Goal: Information Seeking & Learning: Find specific page/section

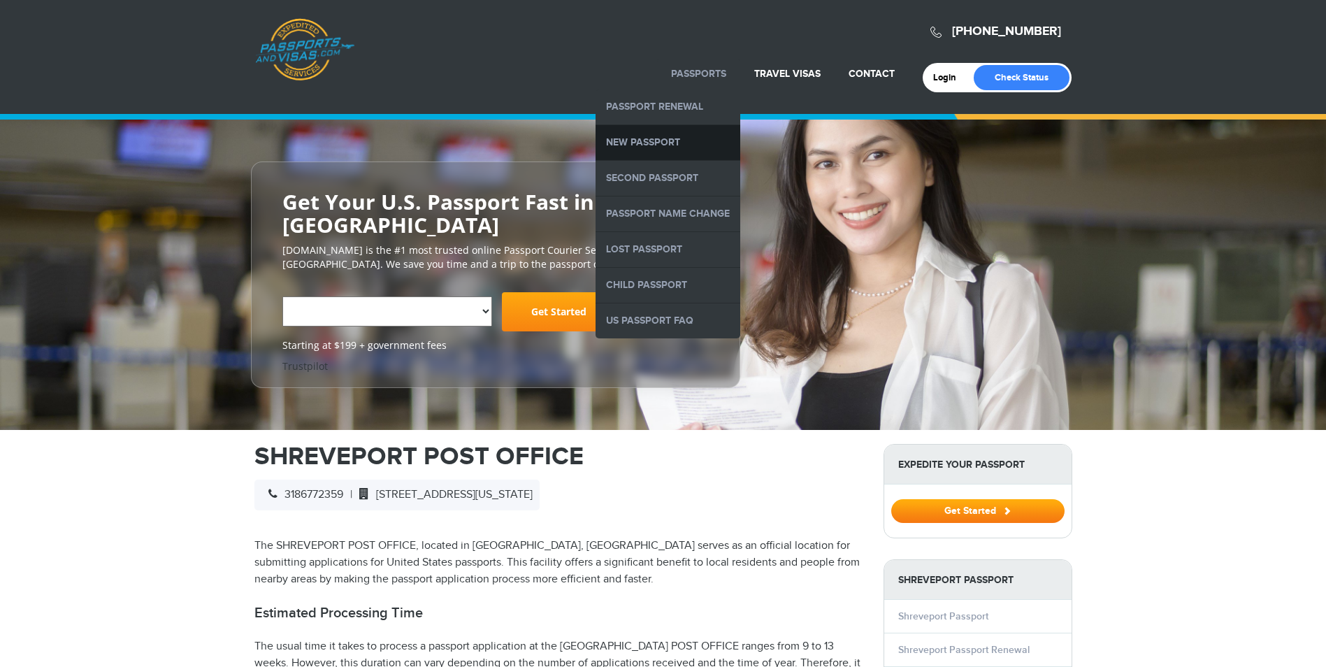
click at [640, 143] on link "New Passport" at bounding box center [668, 142] width 145 height 35
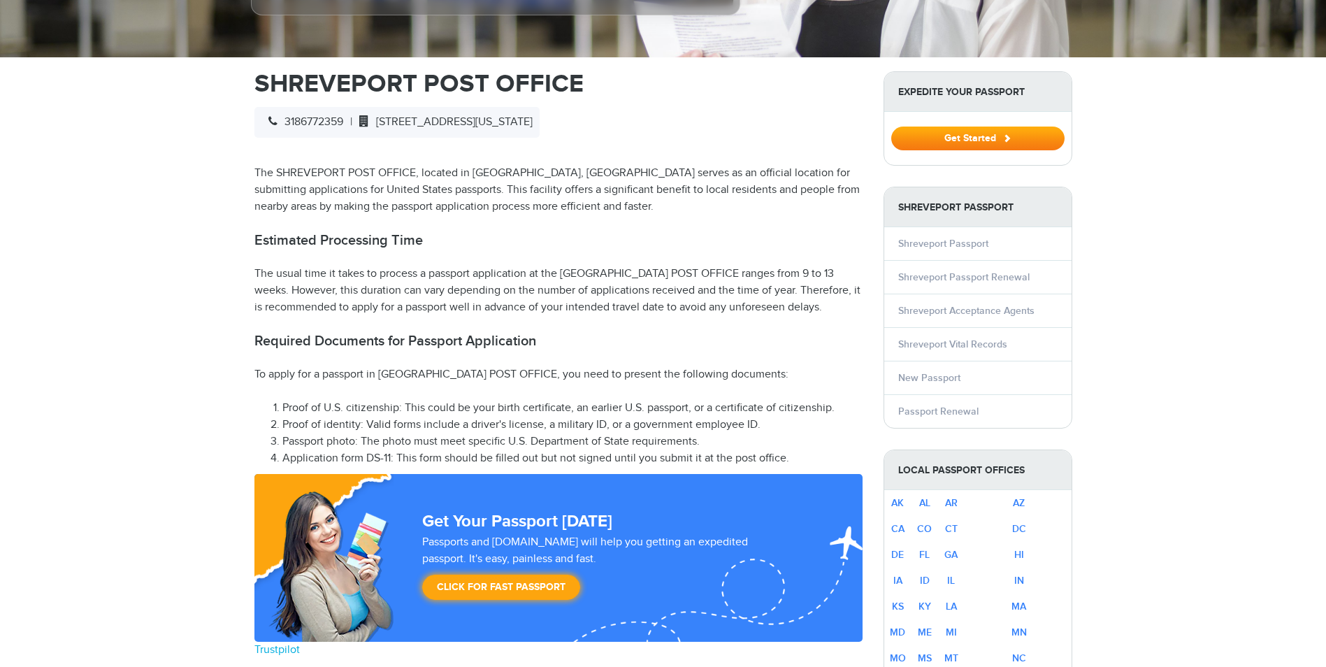
scroll to position [392, 0]
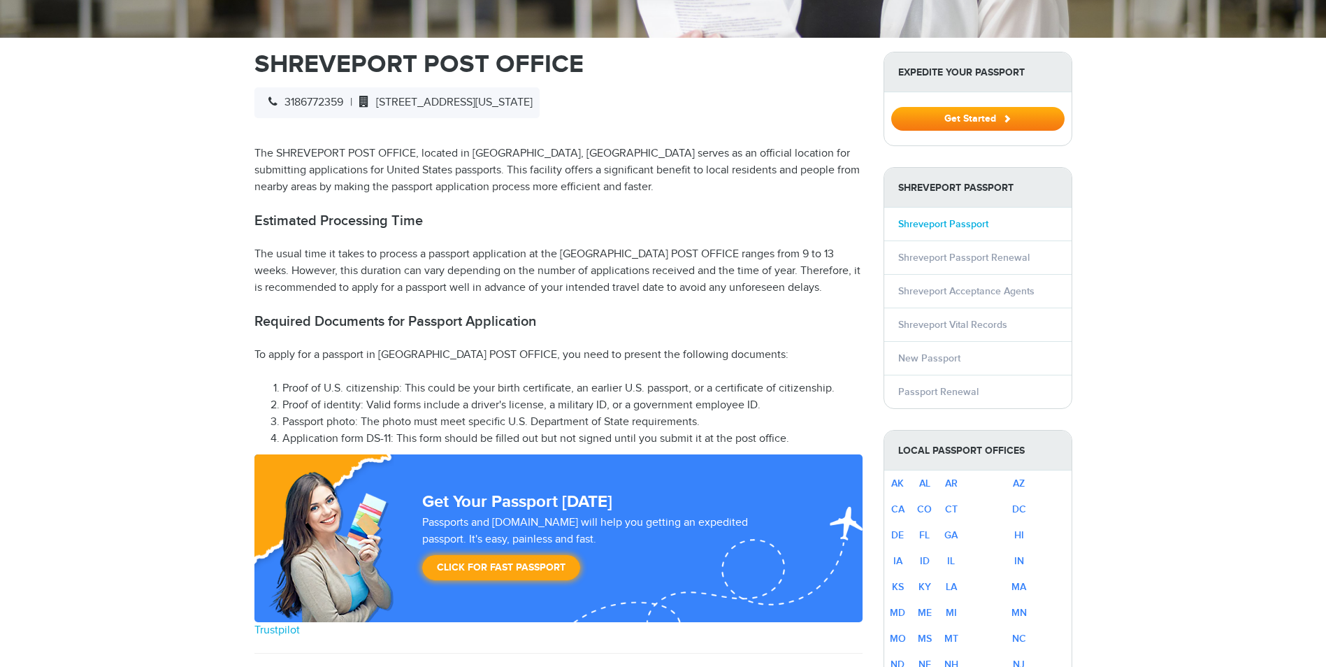
click at [926, 223] on link "Shreveport Passport" at bounding box center [943, 224] width 90 height 12
